Goal: Register for event/course

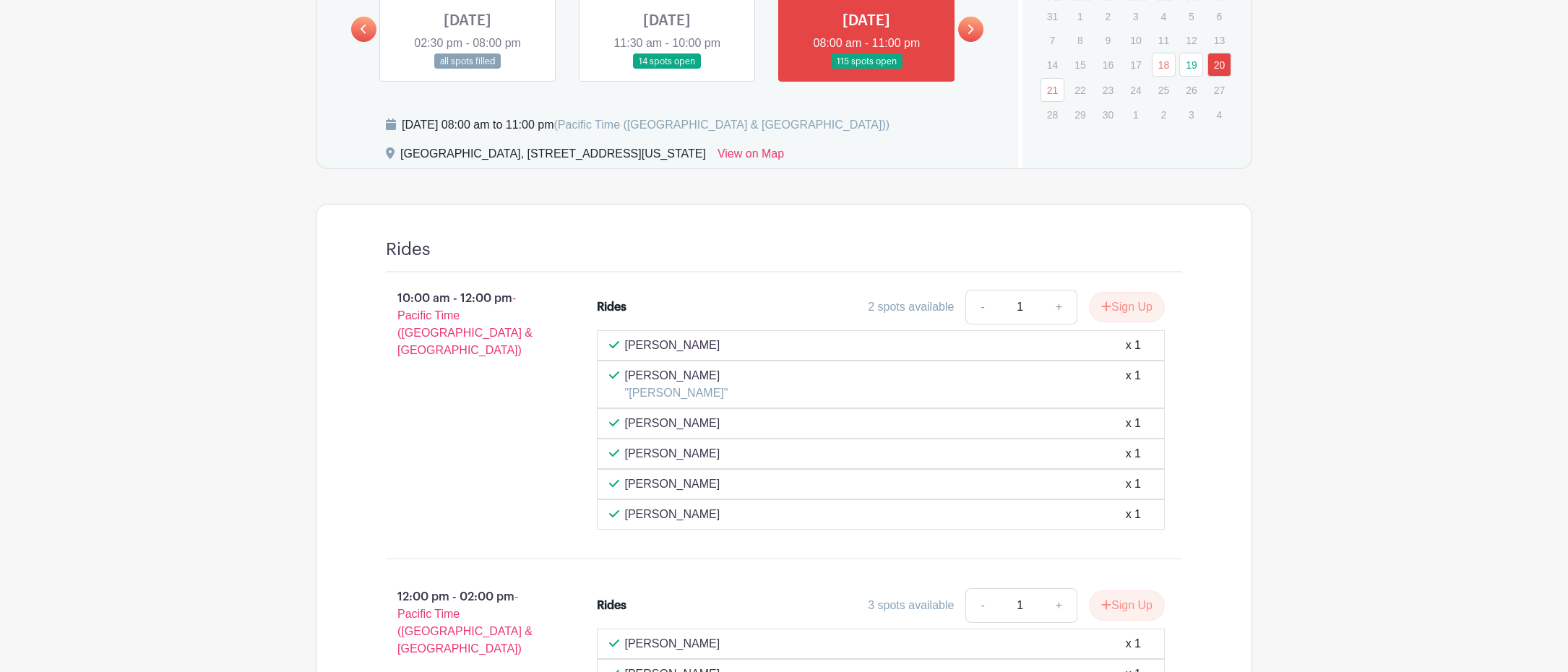
scroll to position [723, 0]
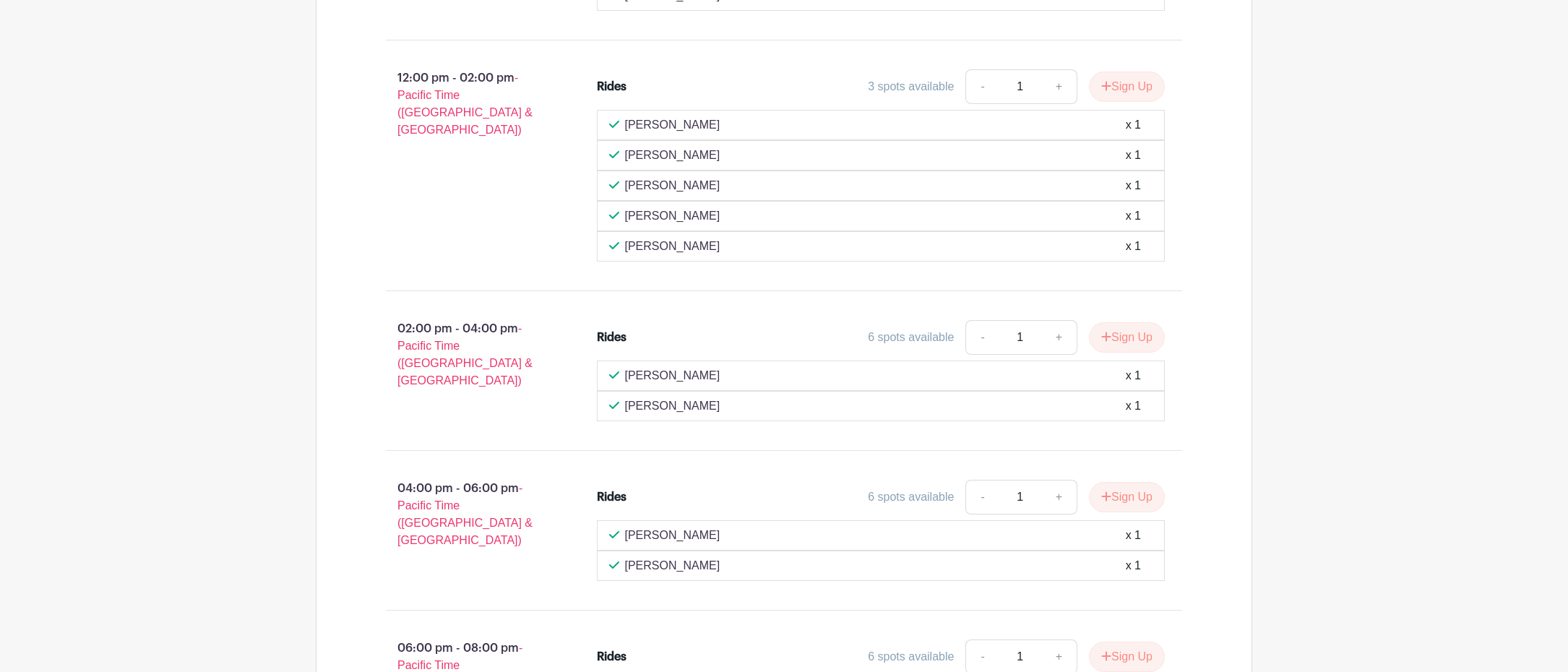
scroll to position [1084, 0]
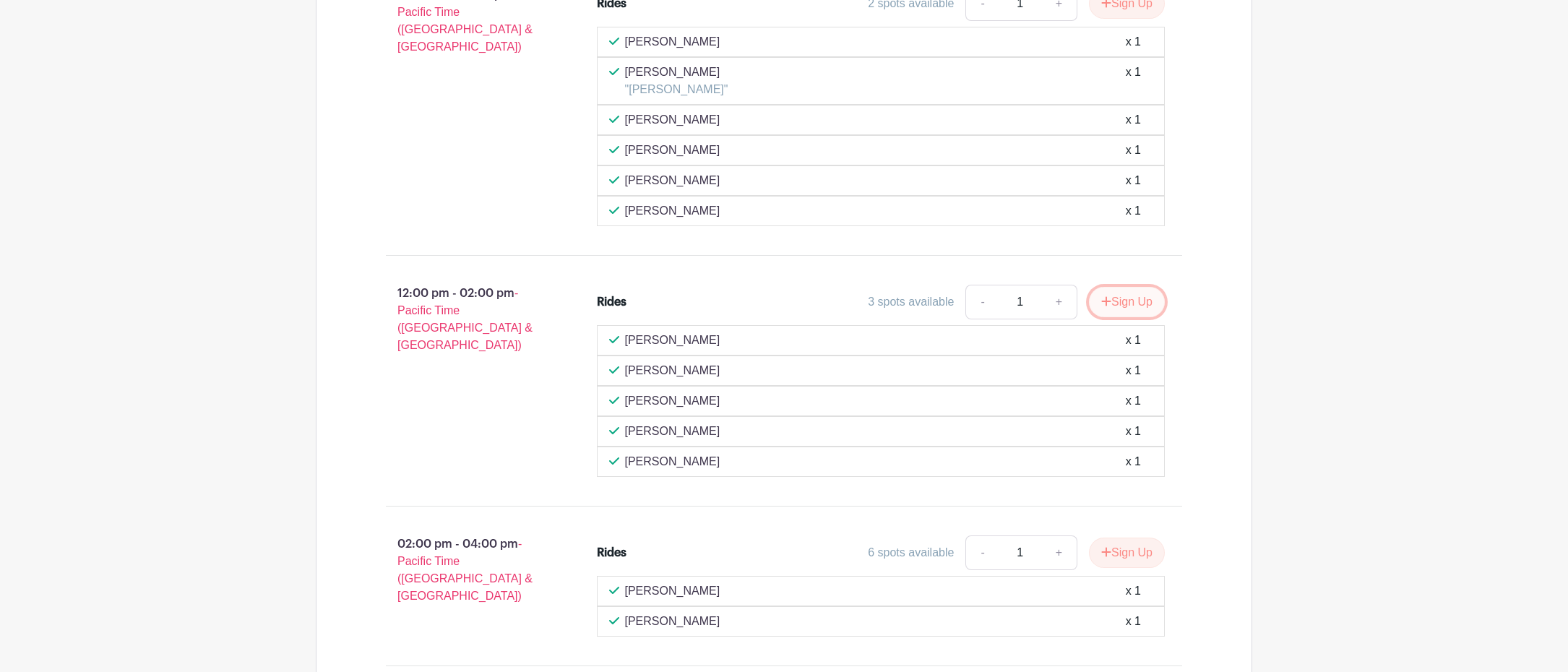
click at [1134, 304] on button "Sign Up" at bounding box center [1126, 301] width 76 height 31
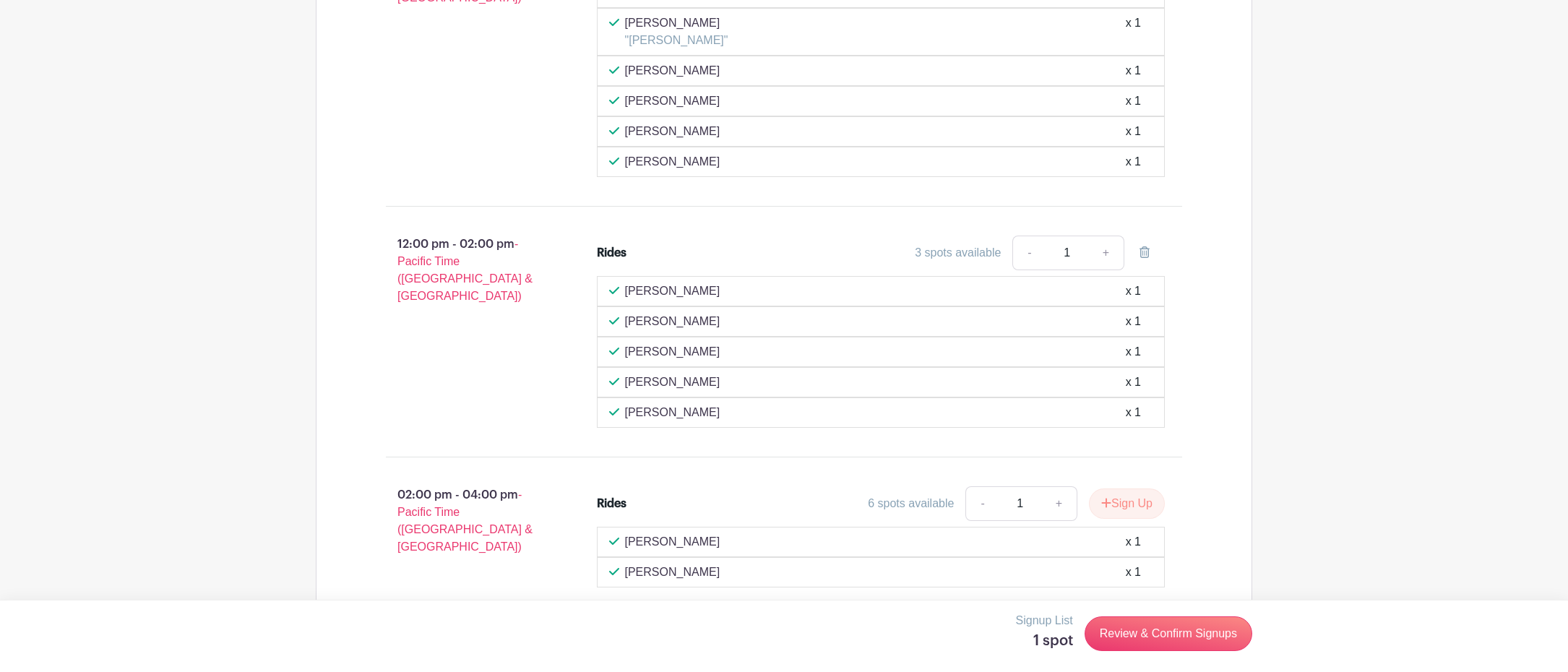
scroll to position [1156, 0]
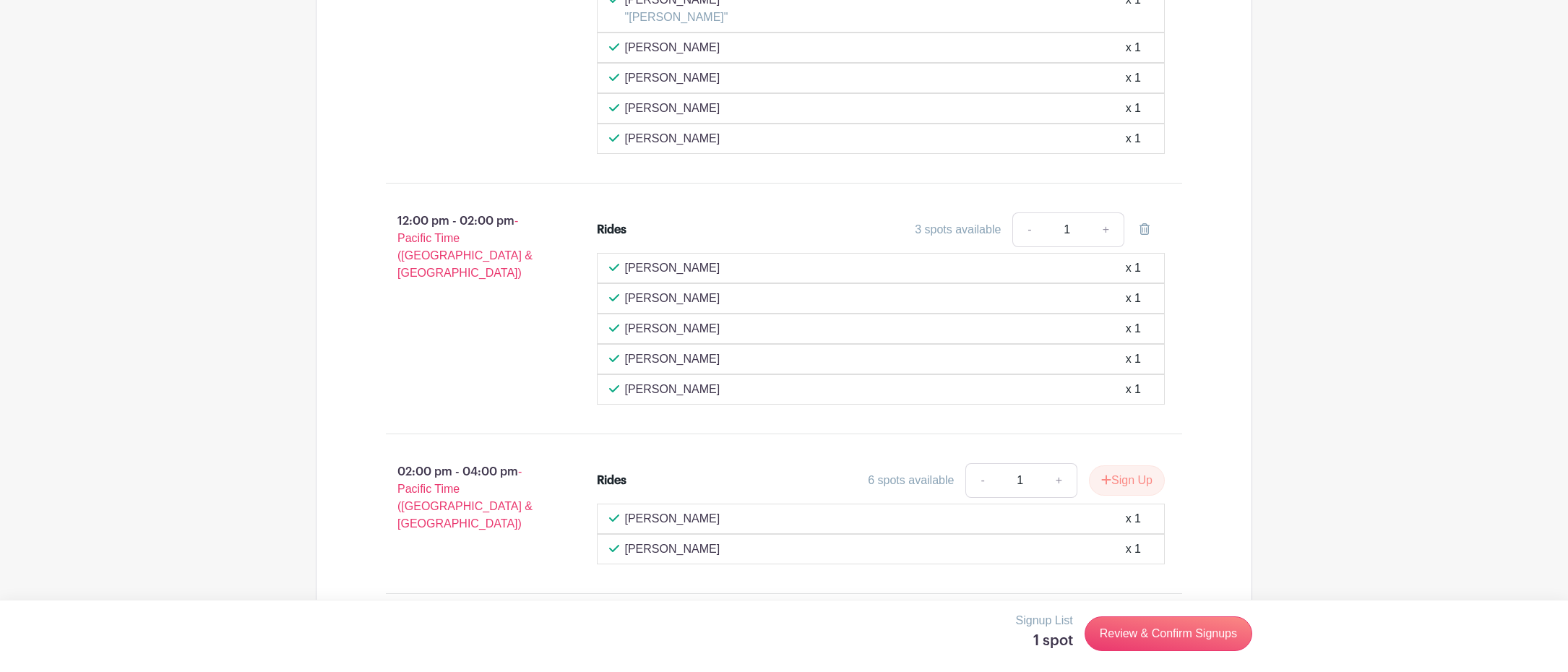
click at [1178, 634] on link "Review & Confirm Signups" at bounding box center [1169, 634] width 168 height 35
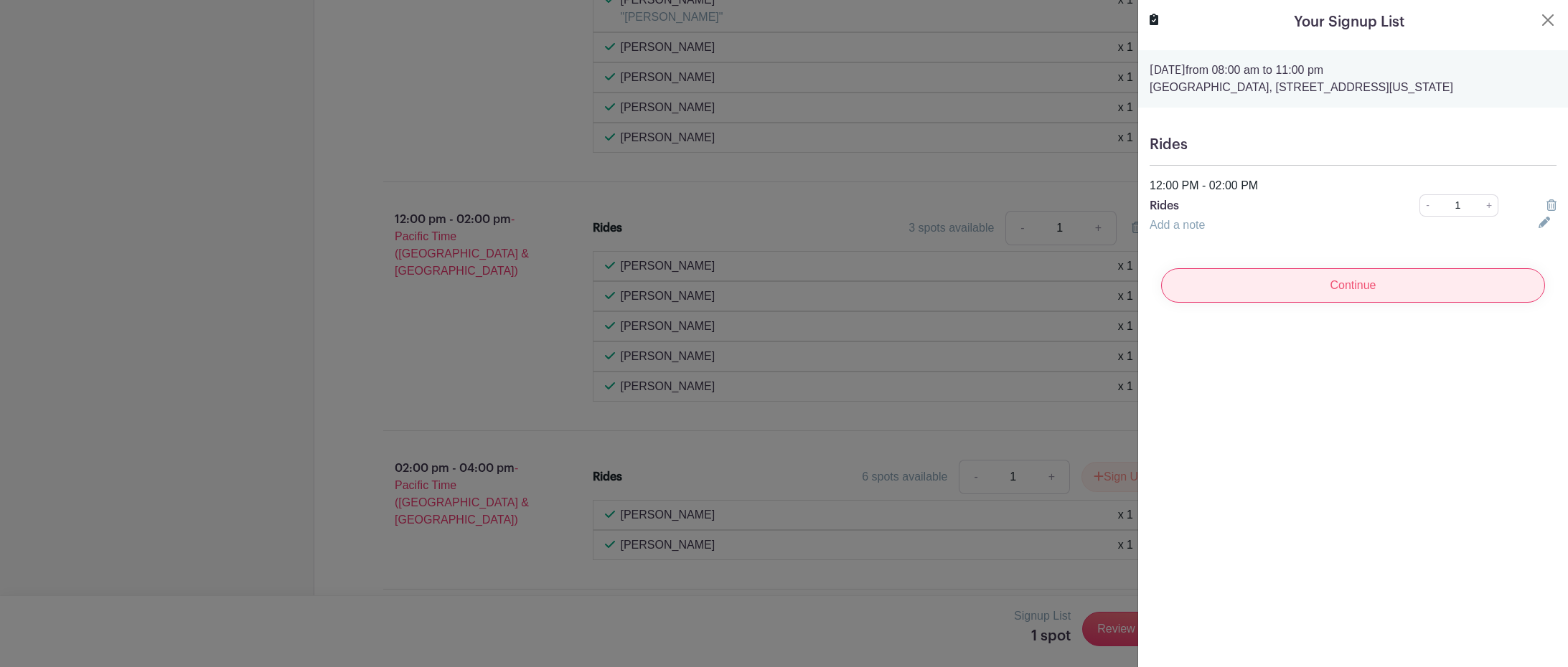
click at [1334, 297] on input "Continue" at bounding box center [1353, 285] width 384 height 34
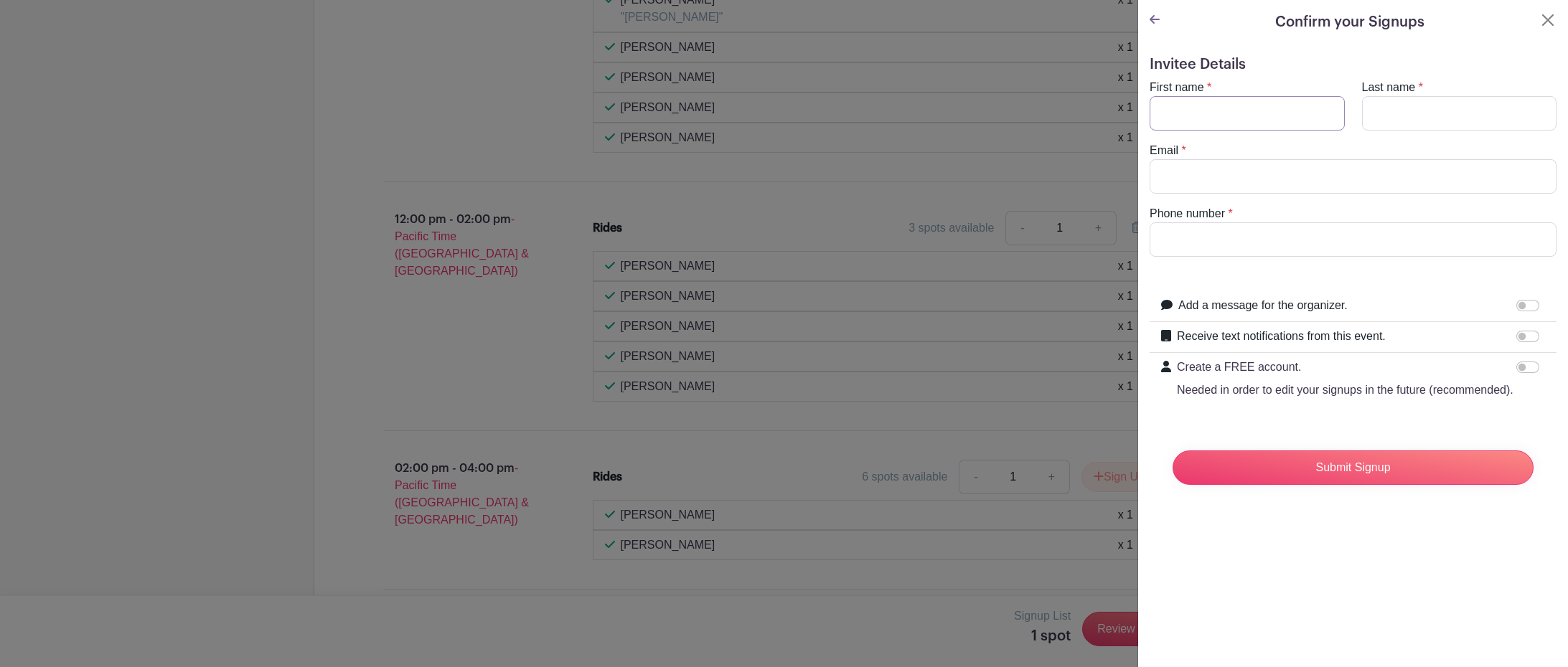
click at [1237, 115] on input "First name" at bounding box center [1248, 113] width 195 height 34
type input "Andy"
type input "Kipling"
type input "akipling@gmail.com"
type input "2069530600"
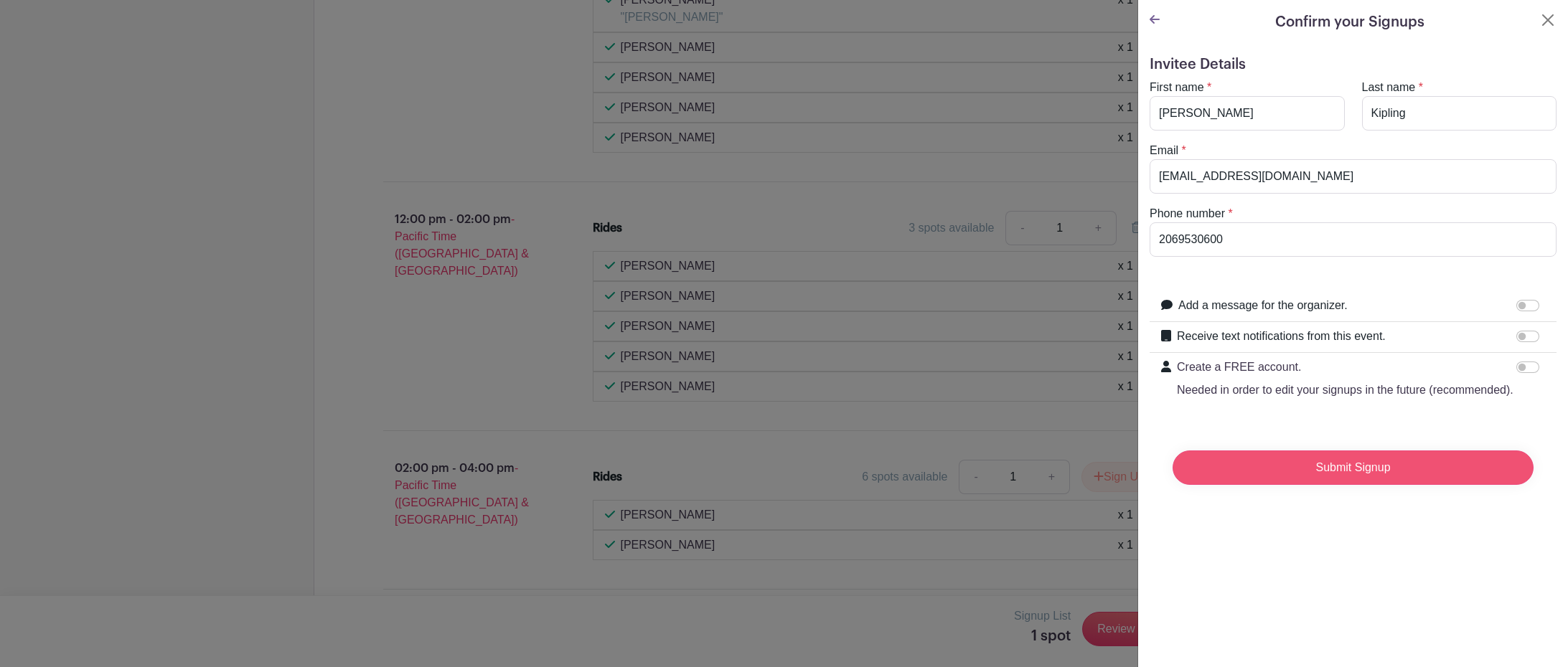
click at [1323, 485] on input "Submit Signup" at bounding box center [1353, 468] width 361 height 34
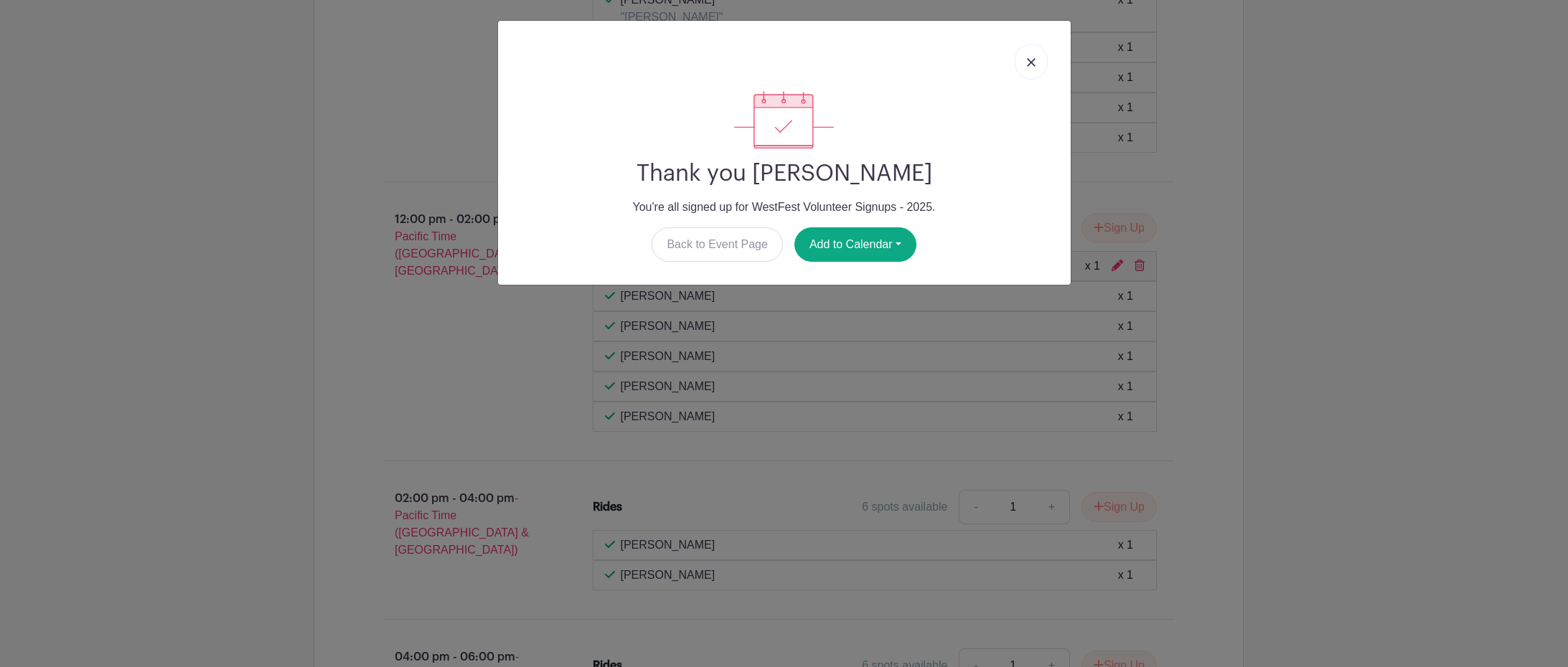
click at [1044, 68] on link at bounding box center [1032, 62] width 33 height 36
